Goal: Navigation & Orientation: Find specific page/section

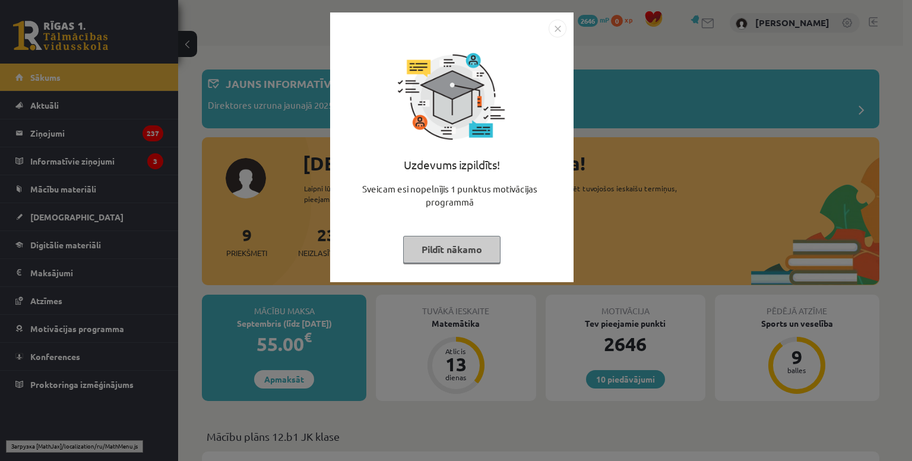
click at [554, 24] on img "Close" at bounding box center [558, 29] width 18 height 18
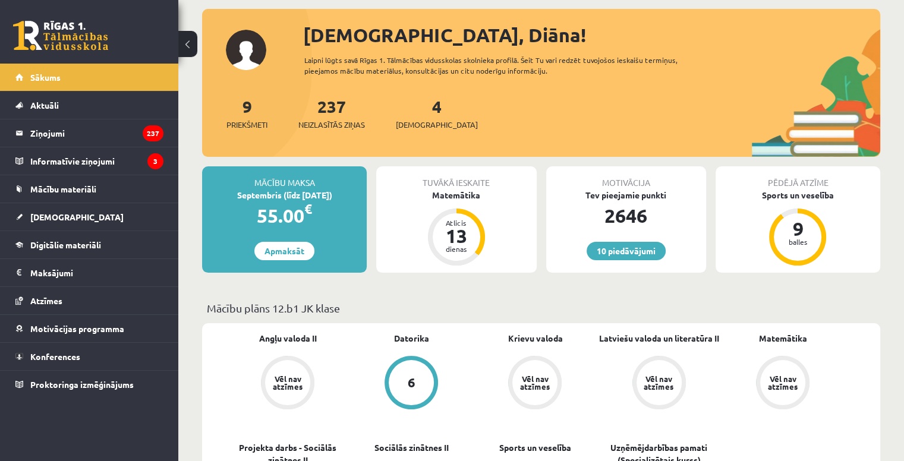
scroll to position [132, 0]
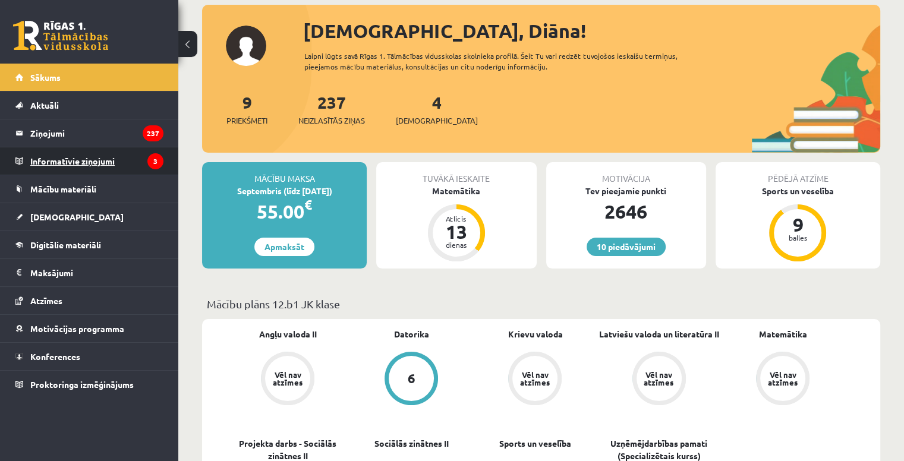
click at [93, 158] on legend "Informatīvie ziņojumi 3" at bounding box center [96, 160] width 133 height 27
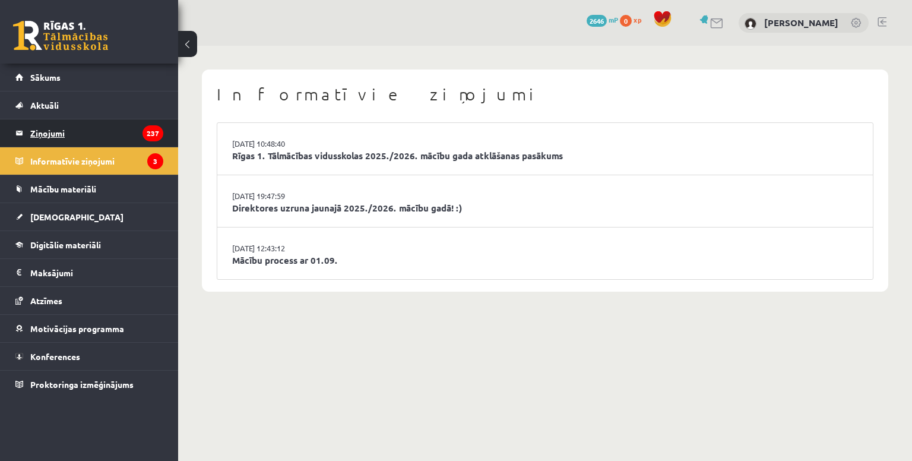
click at [57, 132] on legend "Ziņojumi 237" at bounding box center [96, 132] width 133 height 27
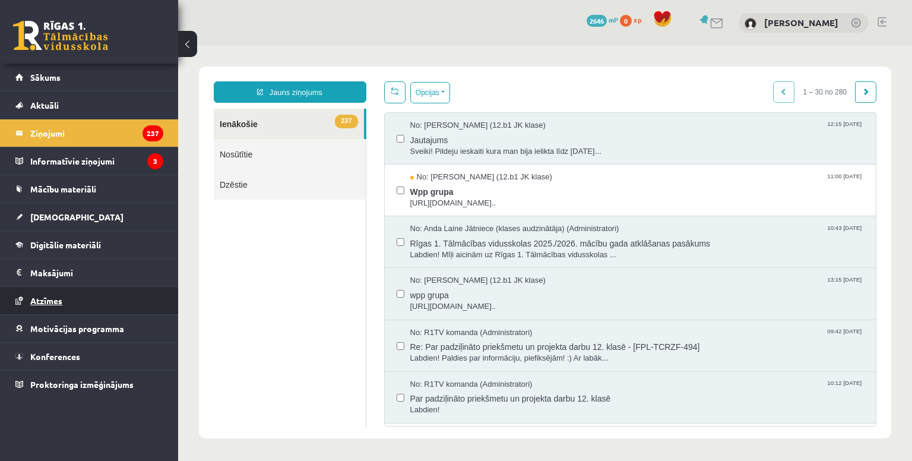
click at [53, 302] on span "Atzīmes" at bounding box center [46, 300] width 32 height 11
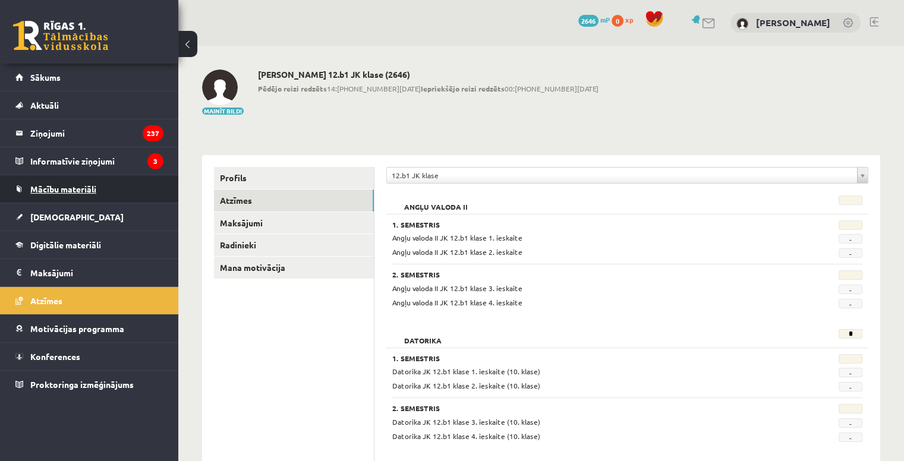
click at [60, 195] on link "Mācību materiāli" at bounding box center [89, 188] width 148 height 27
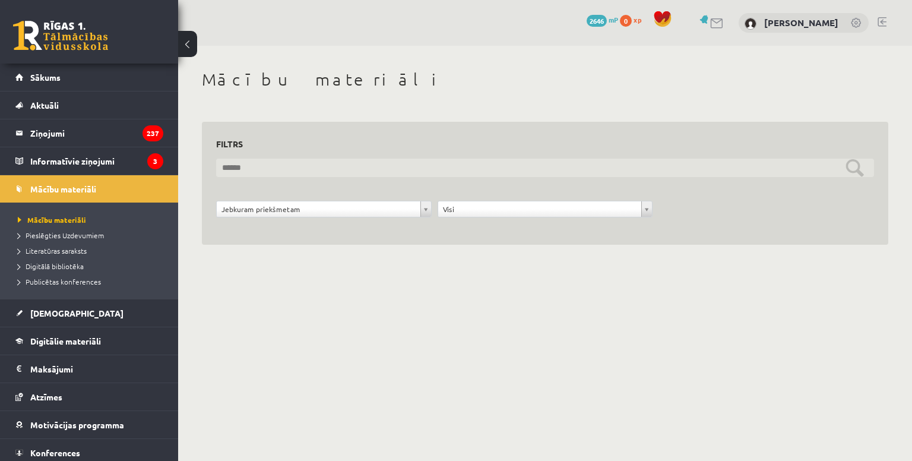
click at [244, 167] on input "text" at bounding box center [545, 168] width 658 height 18
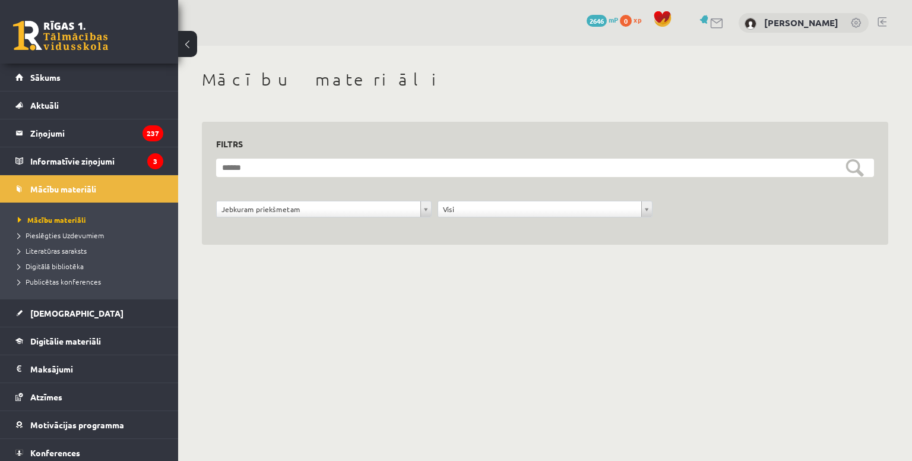
drag, startPoint x: 280, startPoint y: 107, endPoint x: 286, endPoint y: 96, distance: 12.2
click at [280, 104] on div "**********" at bounding box center [545, 171] width 734 height 250
click at [305, 76] on h1 "Mācību materiāli" at bounding box center [545, 80] width 687 height 20
click at [87, 233] on span "Pieslēgties Uzdevumiem" at bounding box center [61, 235] width 86 height 10
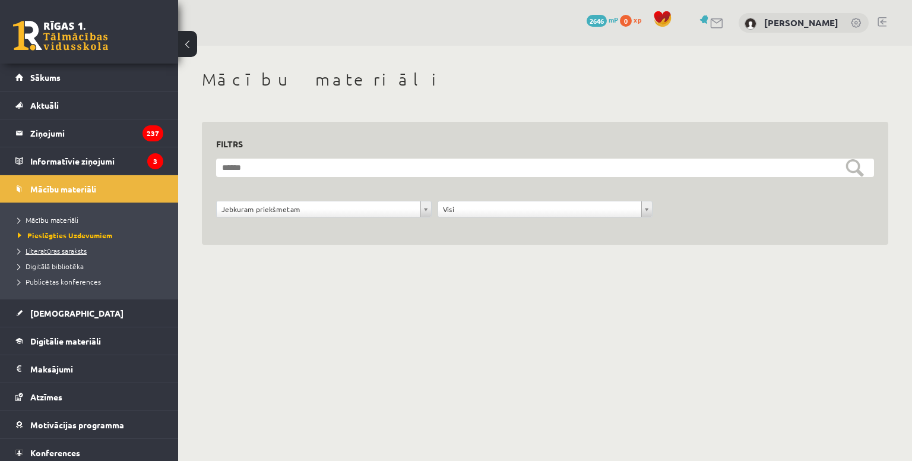
click at [74, 249] on span "Literatūras saraksts" at bounding box center [52, 251] width 69 height 10
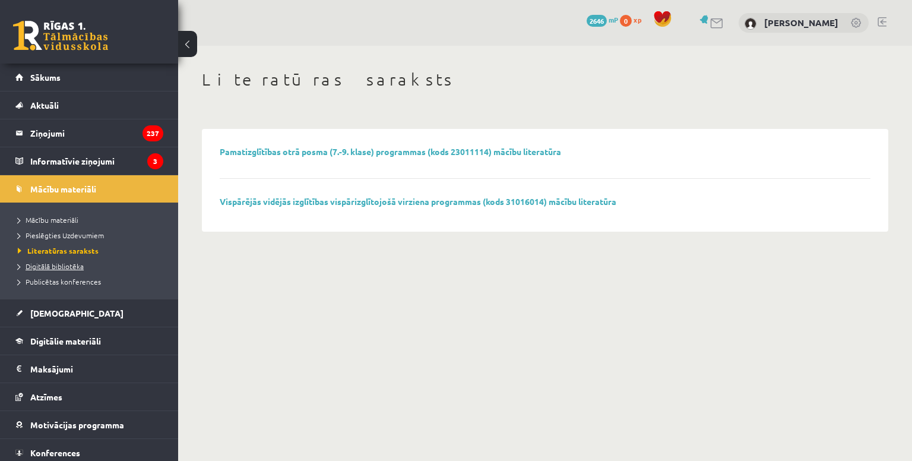
click at [67, 262] on span "Digitālā bibliotēka" at bounding box center [51, 266] width 66 height 10
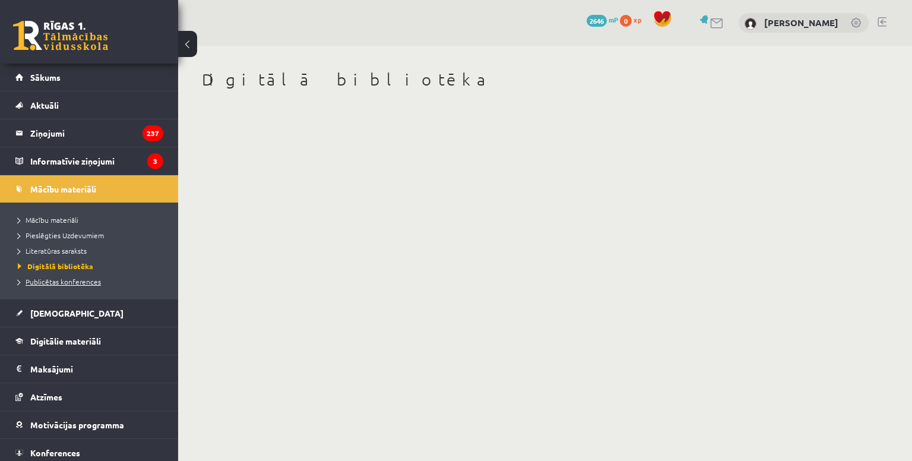
click at [74, 282] on span "Publicētas konferences" at bounding box center [59, 282] width 83 height 10
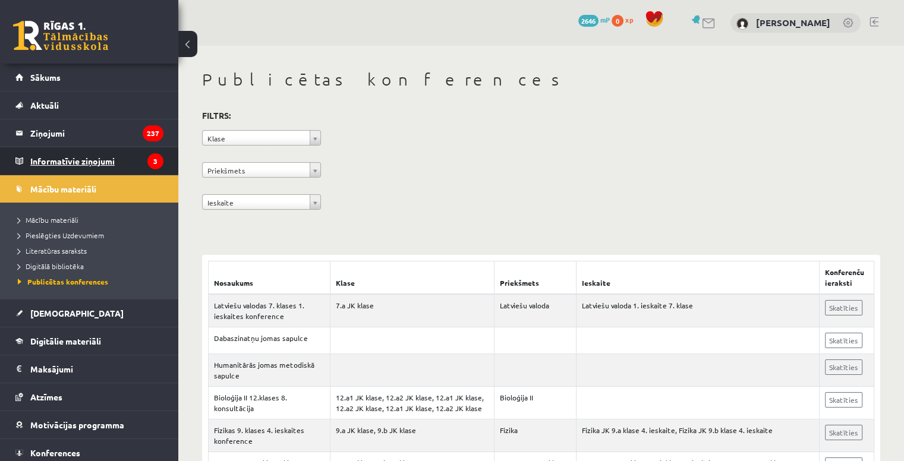
click at [84, 154] on legend "Informatīvie ziņojumi 3" at bounding box center [96, 160] width 133 height 27
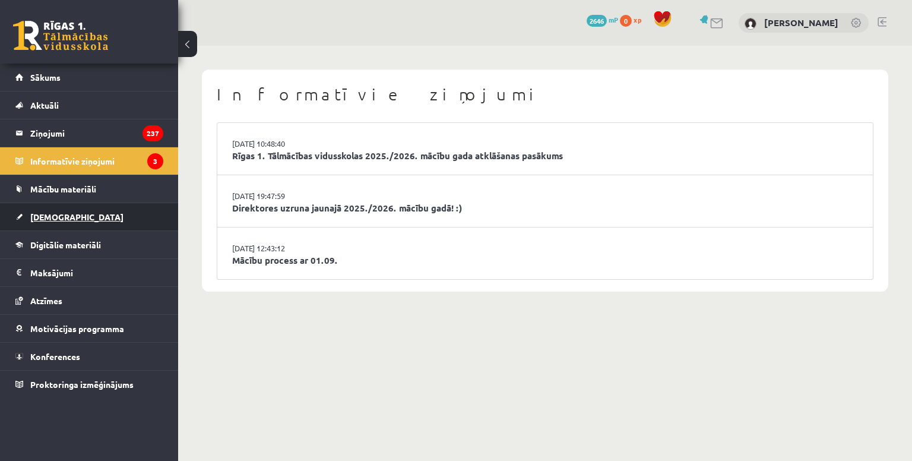
click at [52, 214] on span "[DEMOGRAPHIC_DATA]" at bounding box center [76, 216] width 93 height 11
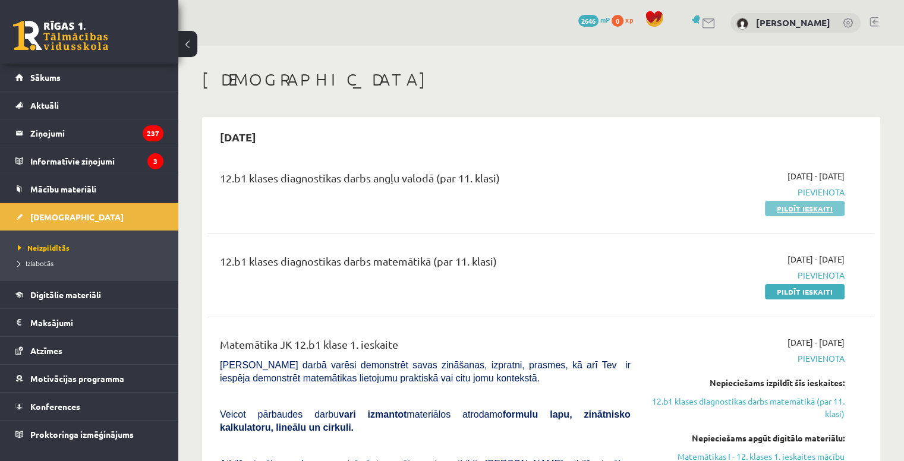
click at [801, 203] on link "Pildīt ieskaiti" at bounding box center [805, 208] width 80 height 15
